Goal: Find specific page/section: Find specific page/section

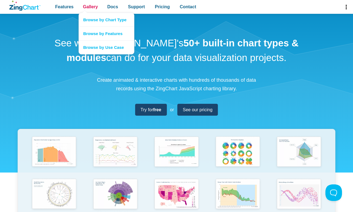
click at [90, 7] on span "Gallery" at bounding box center [90, 6] width 15 height 7
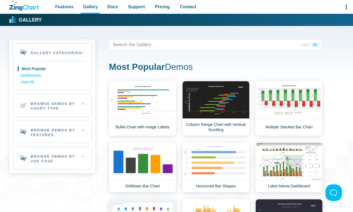
click at [52, 105] on h2 "Browse Demos By Chart Type" at bounding box center [52, 105] width 78 height 22
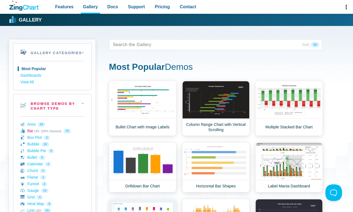
click at [52, 131] on link "Bar (3D, 100% Stacked) 75" at bounding box center [52, 131] width 64 height 7
